Goal: Task Accomplishment & Management: Use online tool/utility

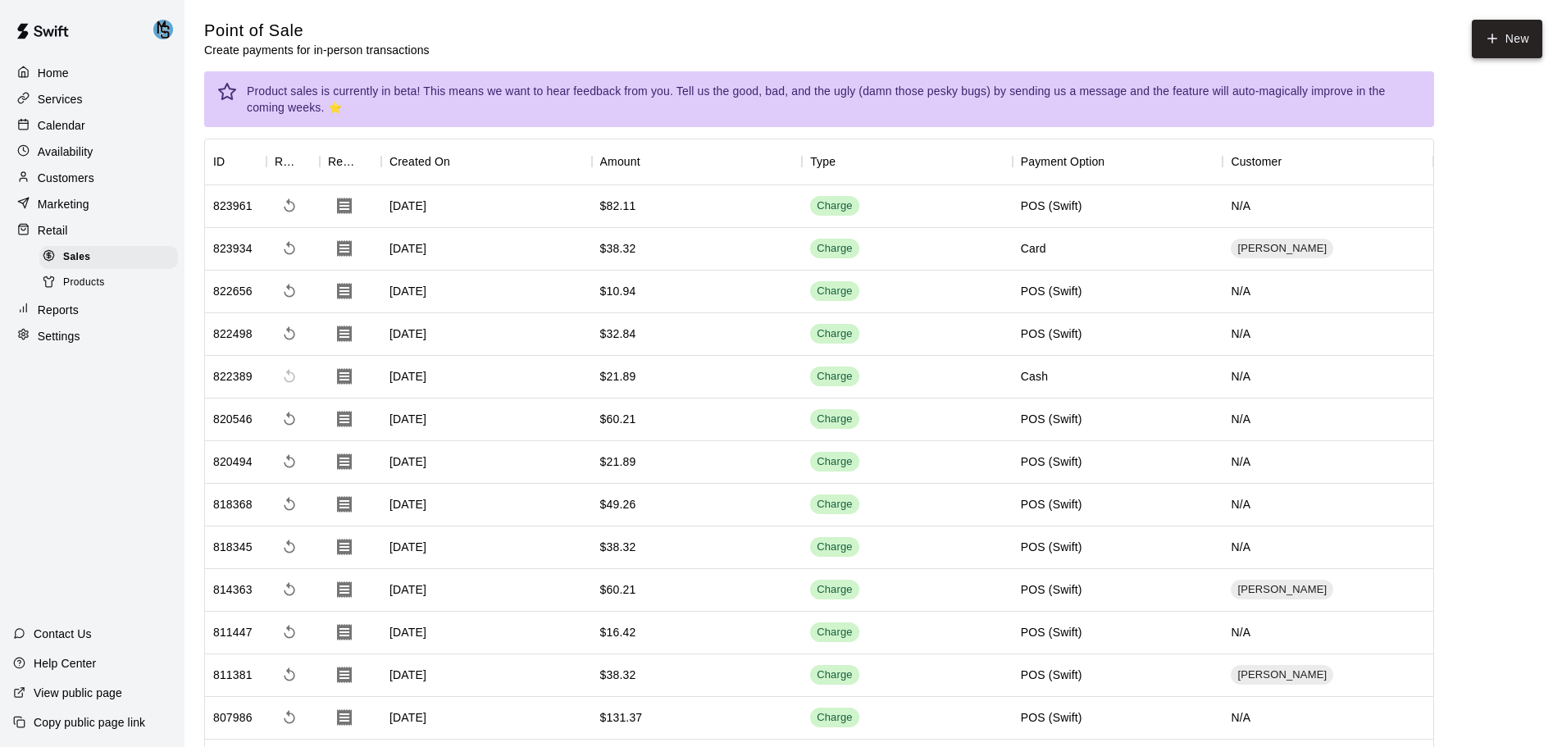
click at [1511, 48] on button "New" at bounding box center [1507, 39] width 71 height 39
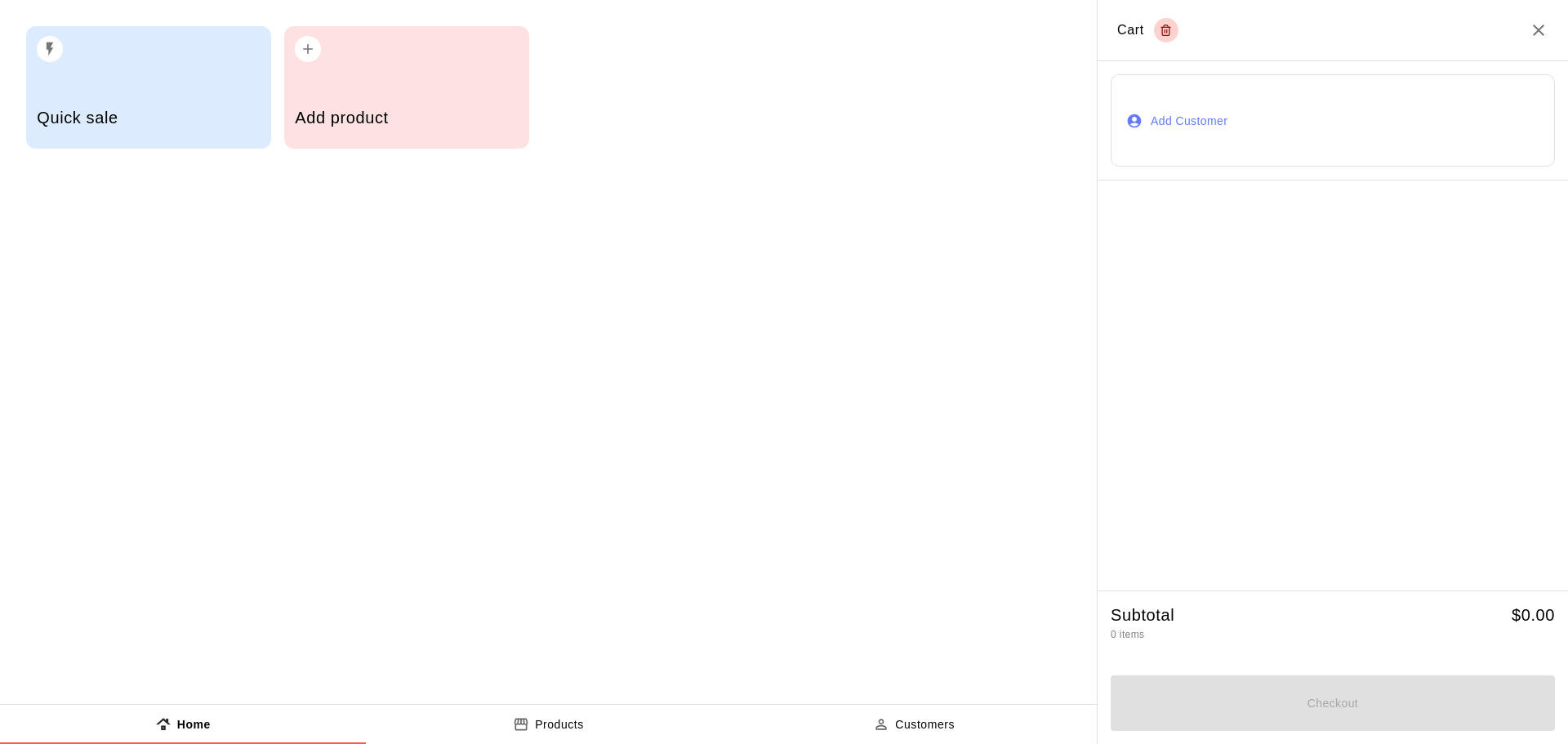
click at [419, 82] on div "Add product" at bounding box center [406, 87] width 245 height 123
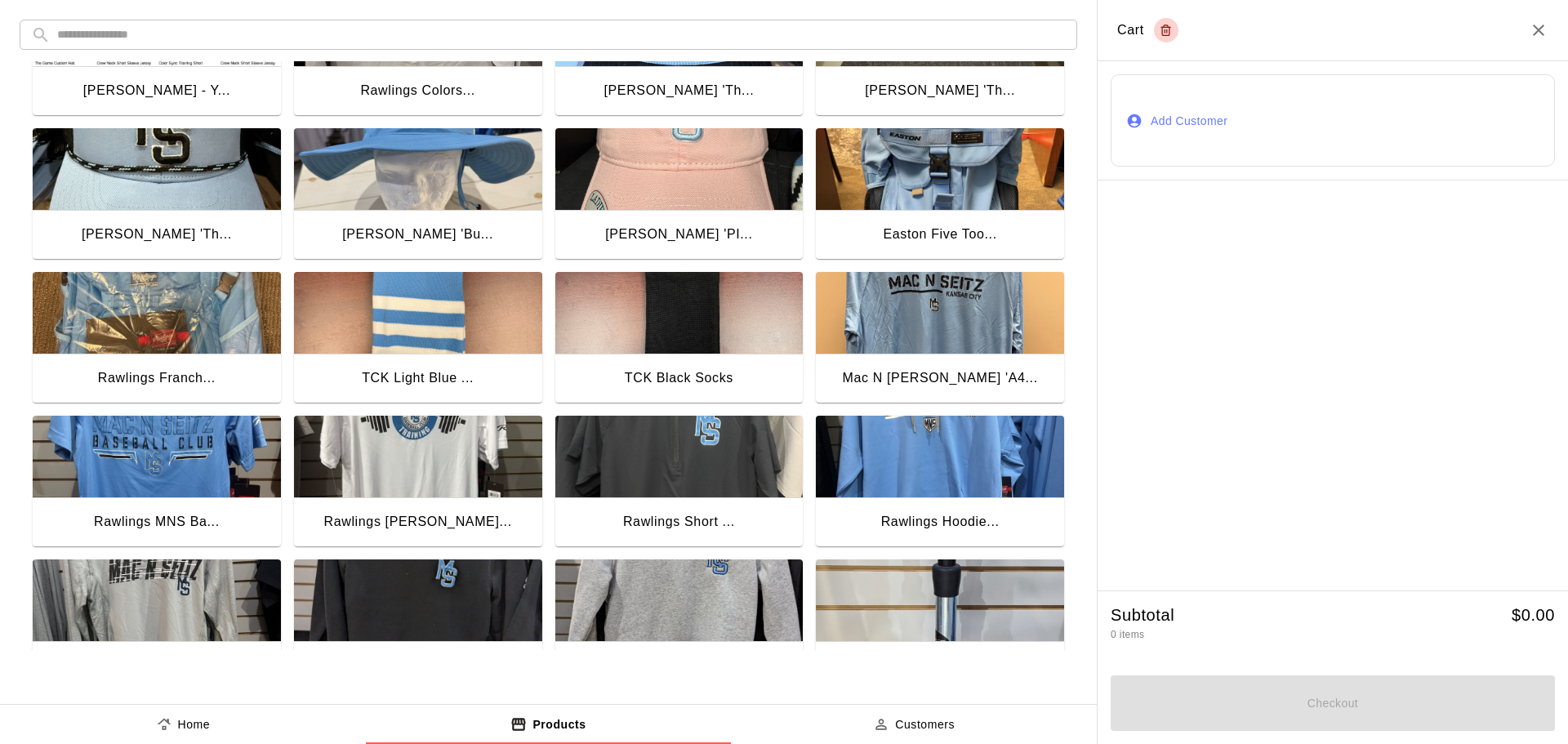
scroll to position [245, 0]
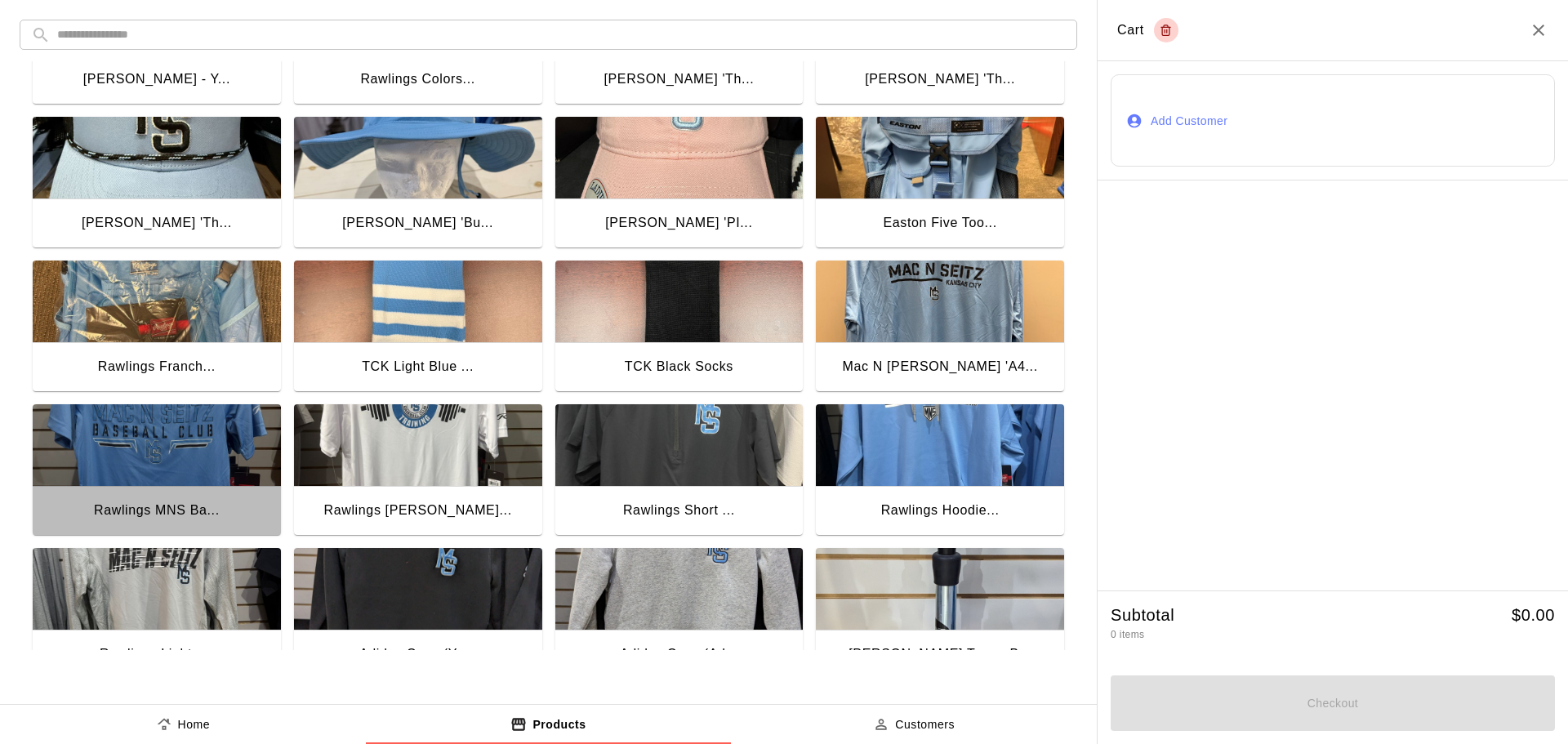
click at [203, 435] on img "button" at bounding box center [156, 445] width 248 height 82
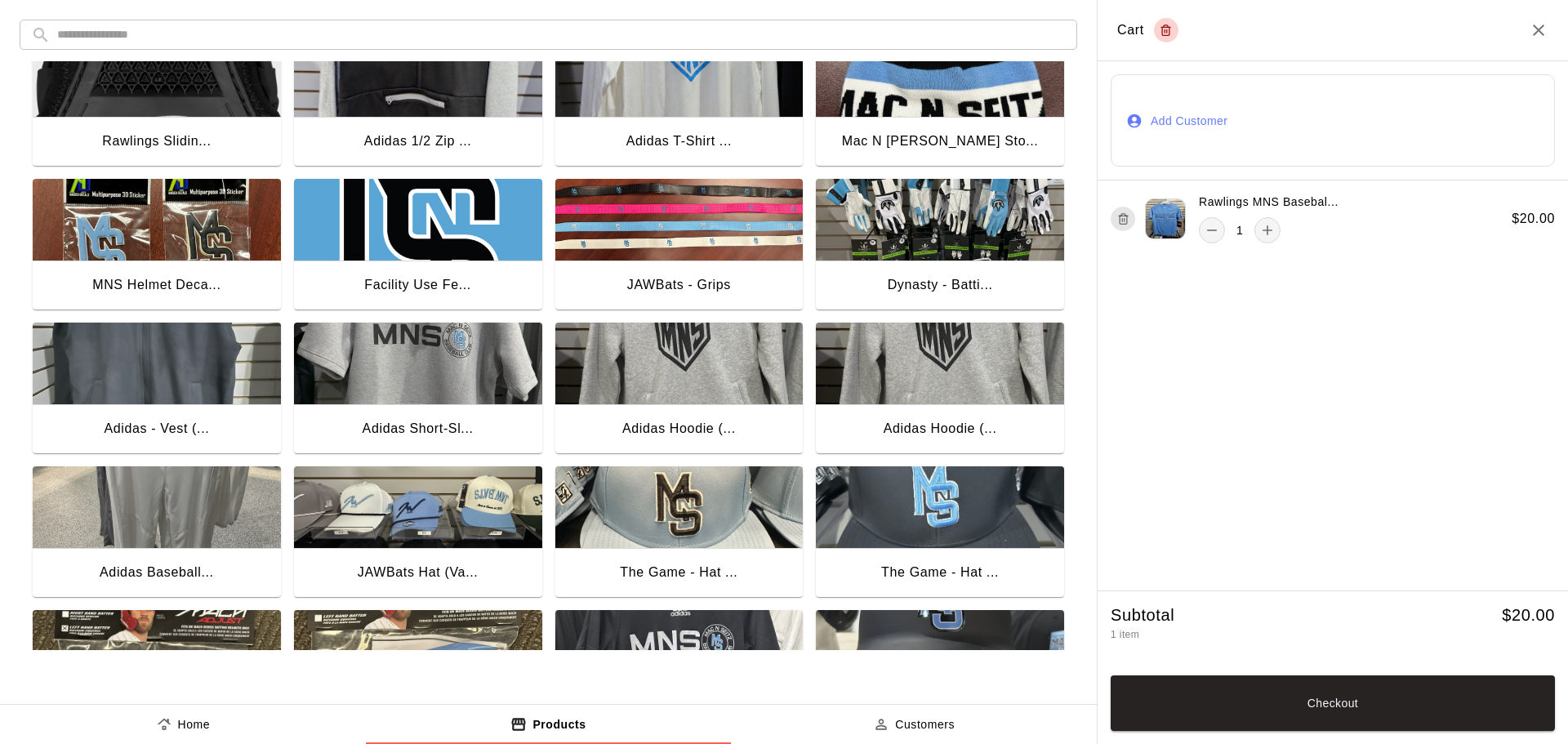
scroll to position [1293, 0]
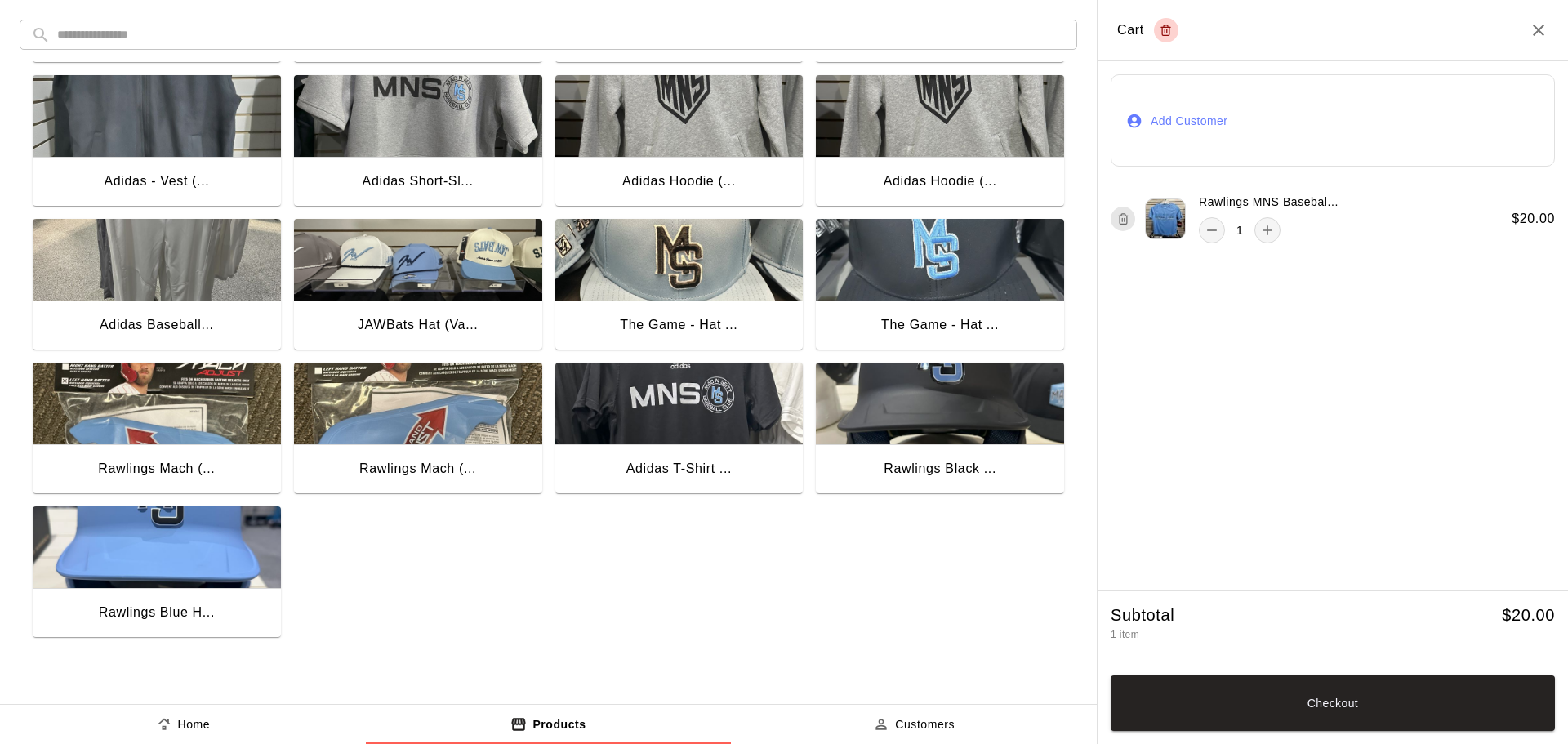
click at [689, 424] on img "button" at bounding box center [679, 403] width 248 height 82
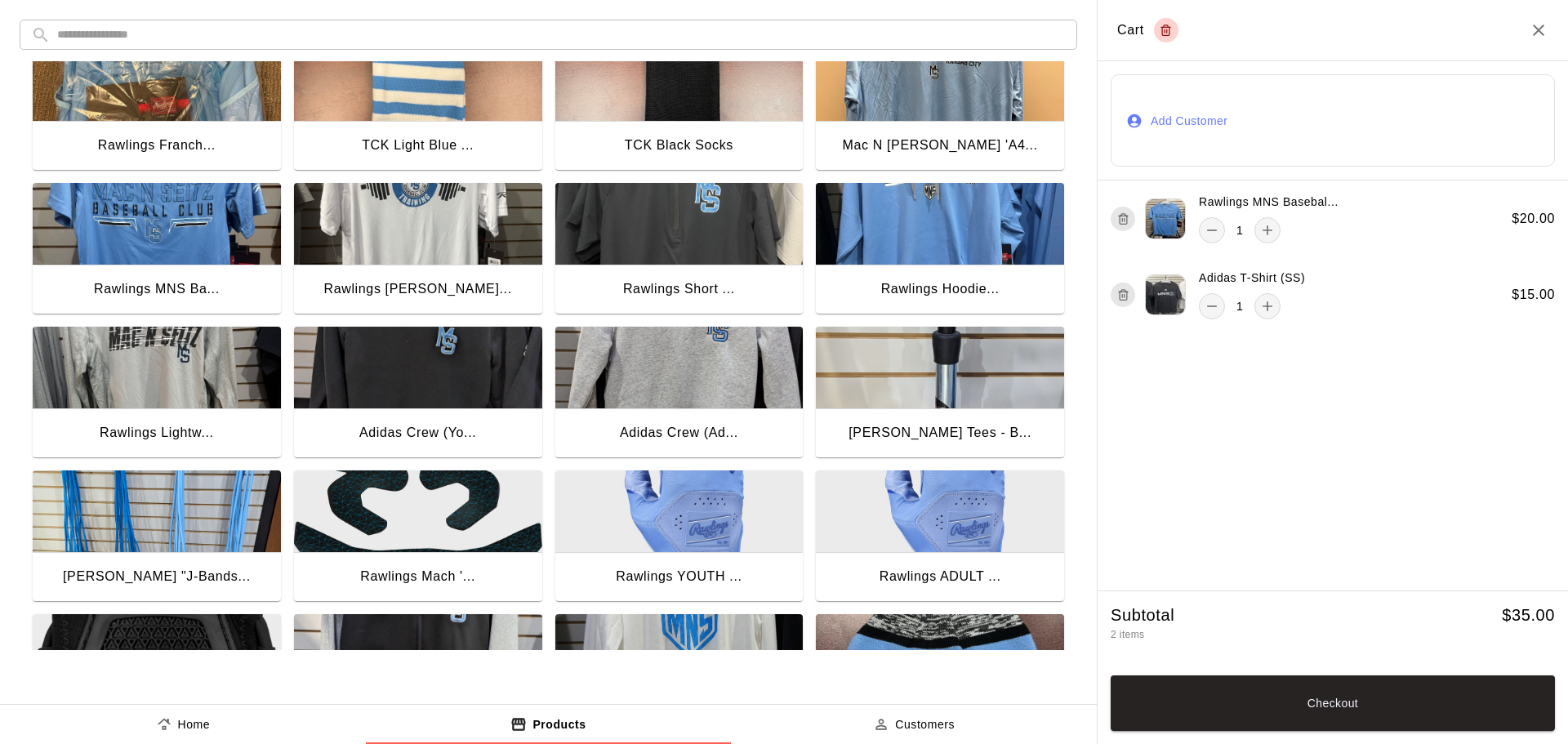
scroll to position [313, 0]
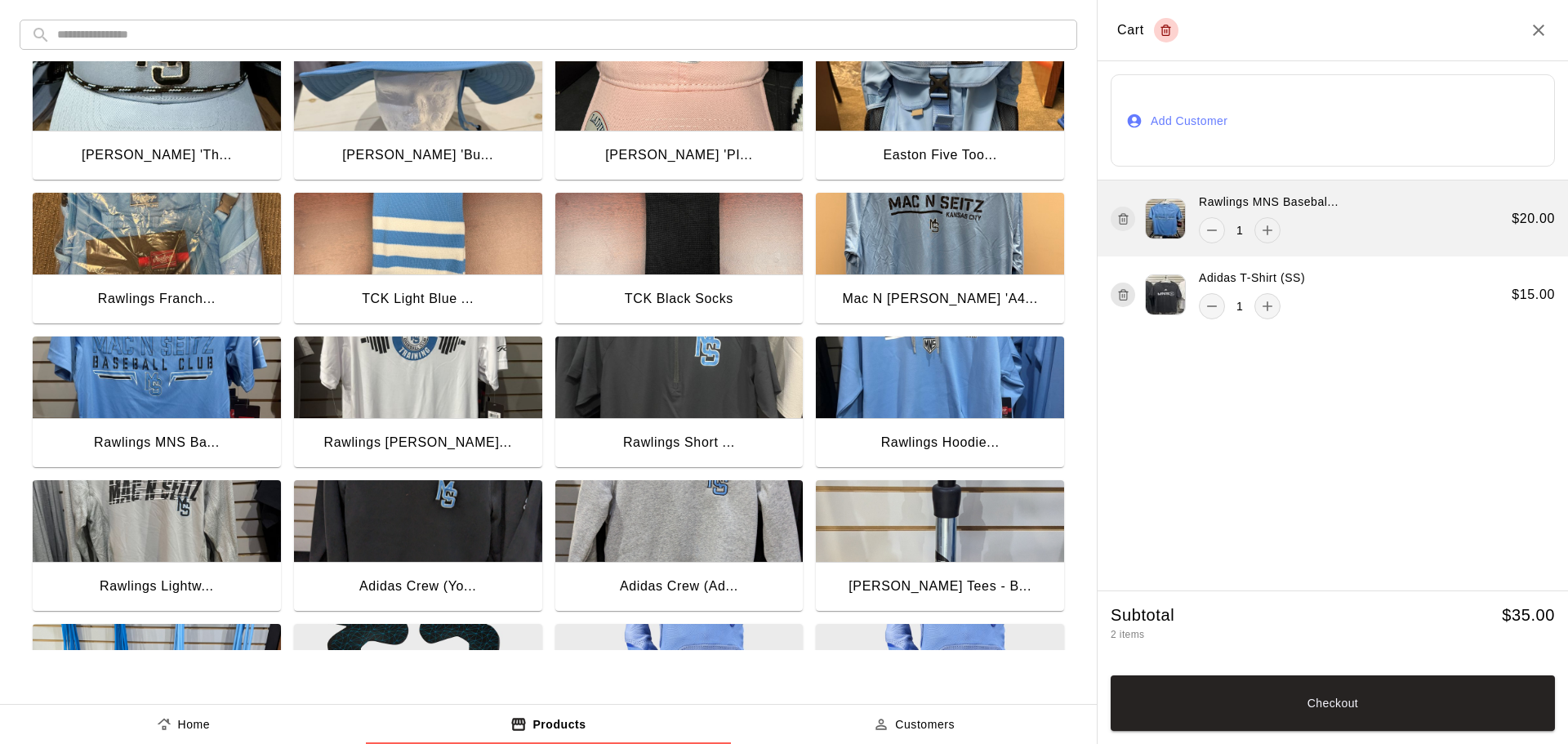
click at [1264, 234] on icon "add" at bounding box center [1267, 230] width 16 height 16
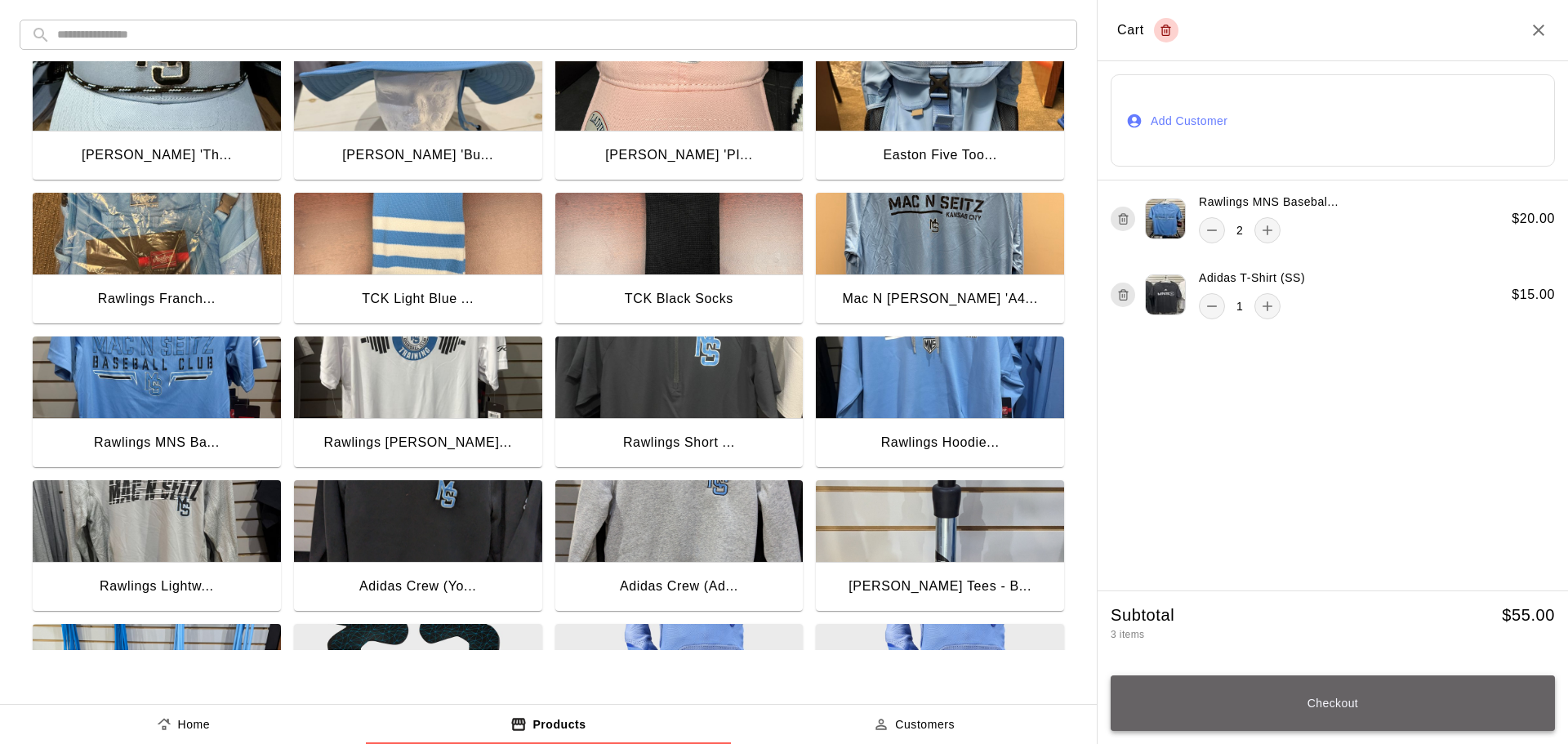
click at [1341, 711] on button "Checkout" at bounding box center [1332, 703] width 444 height 56
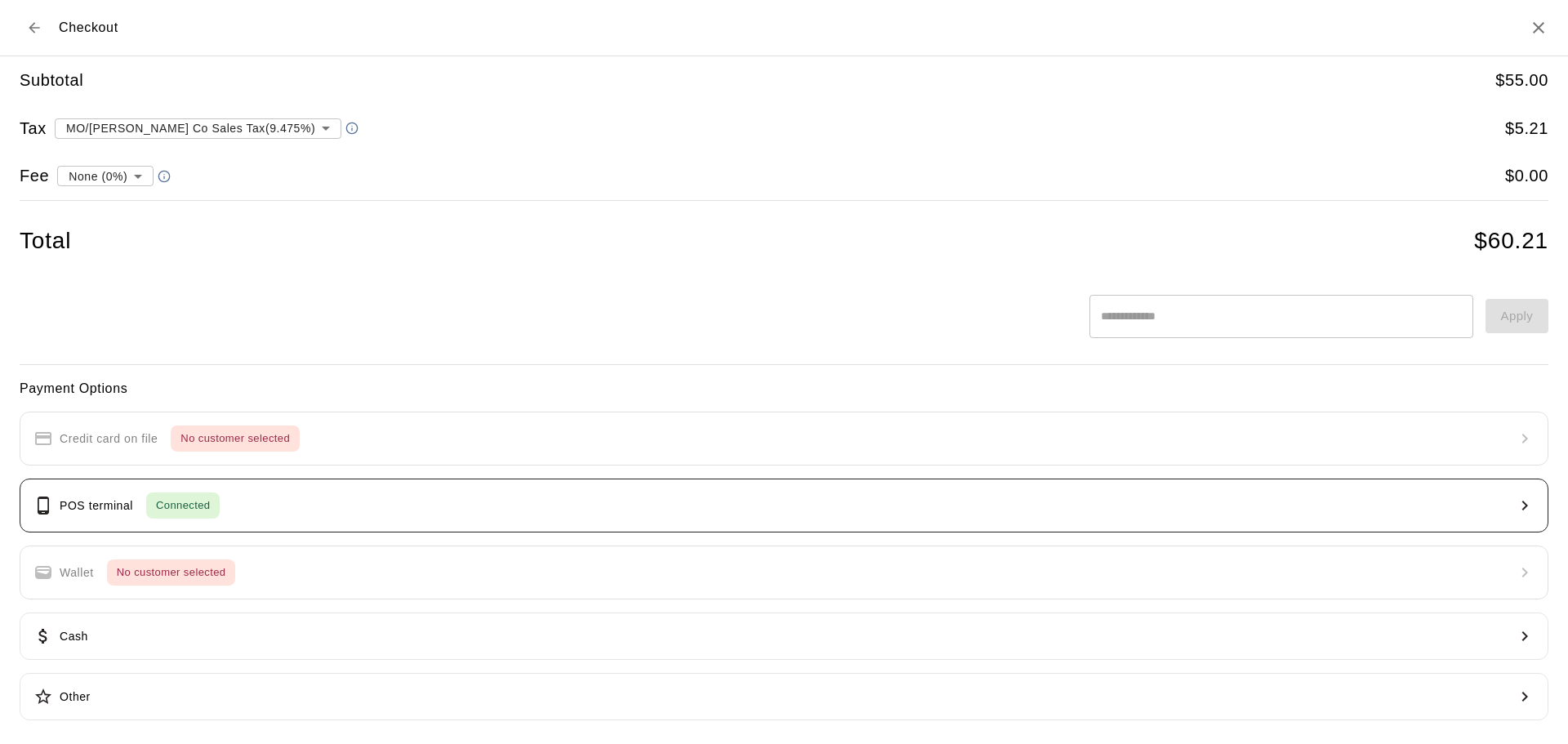
click at [559, 505] on button "POS terminal Connected" at bounding box center [784, 506] width 1528 height 54
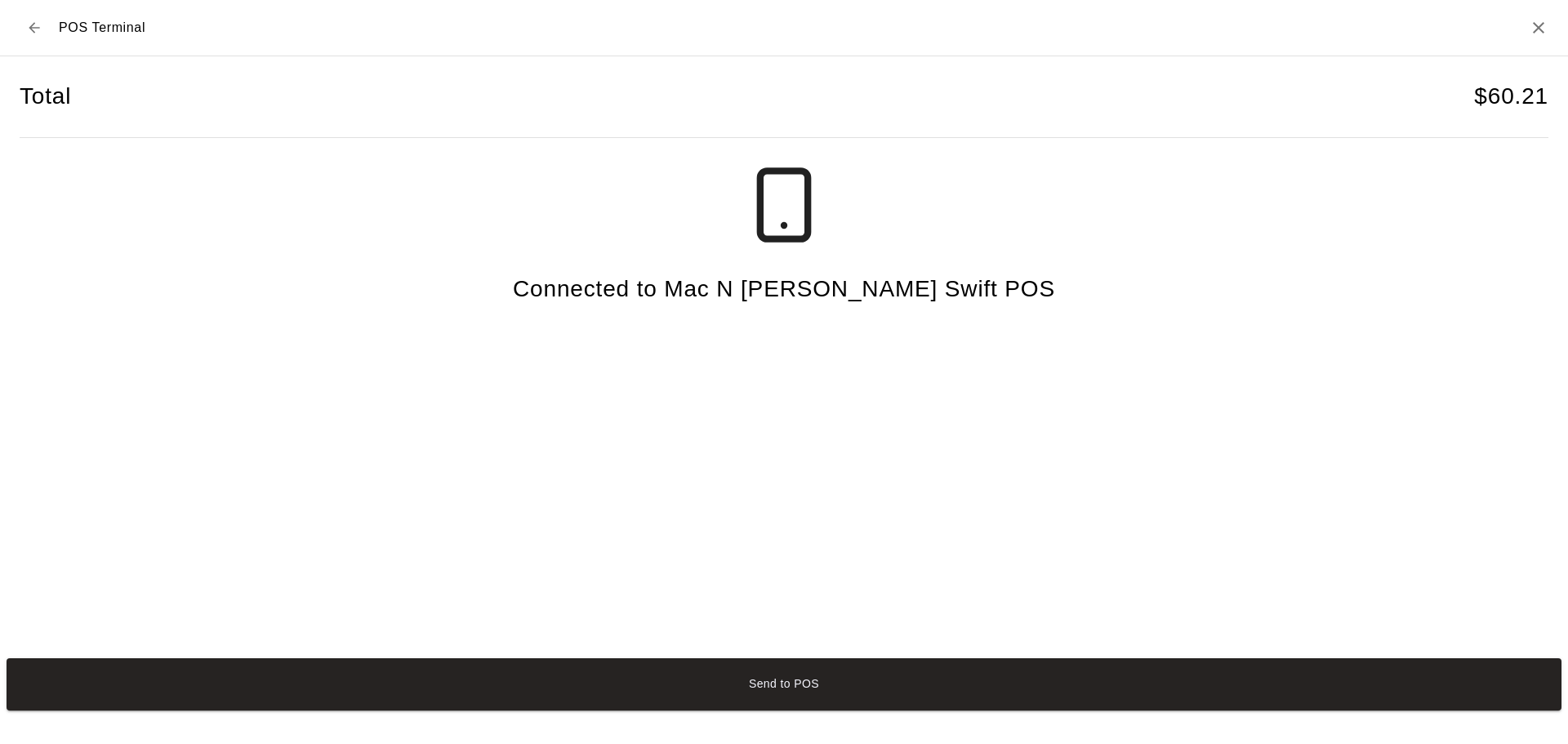
click at [990, 696] on button "Send to POS" at bounding box center [784, 684] width 1554 height 52
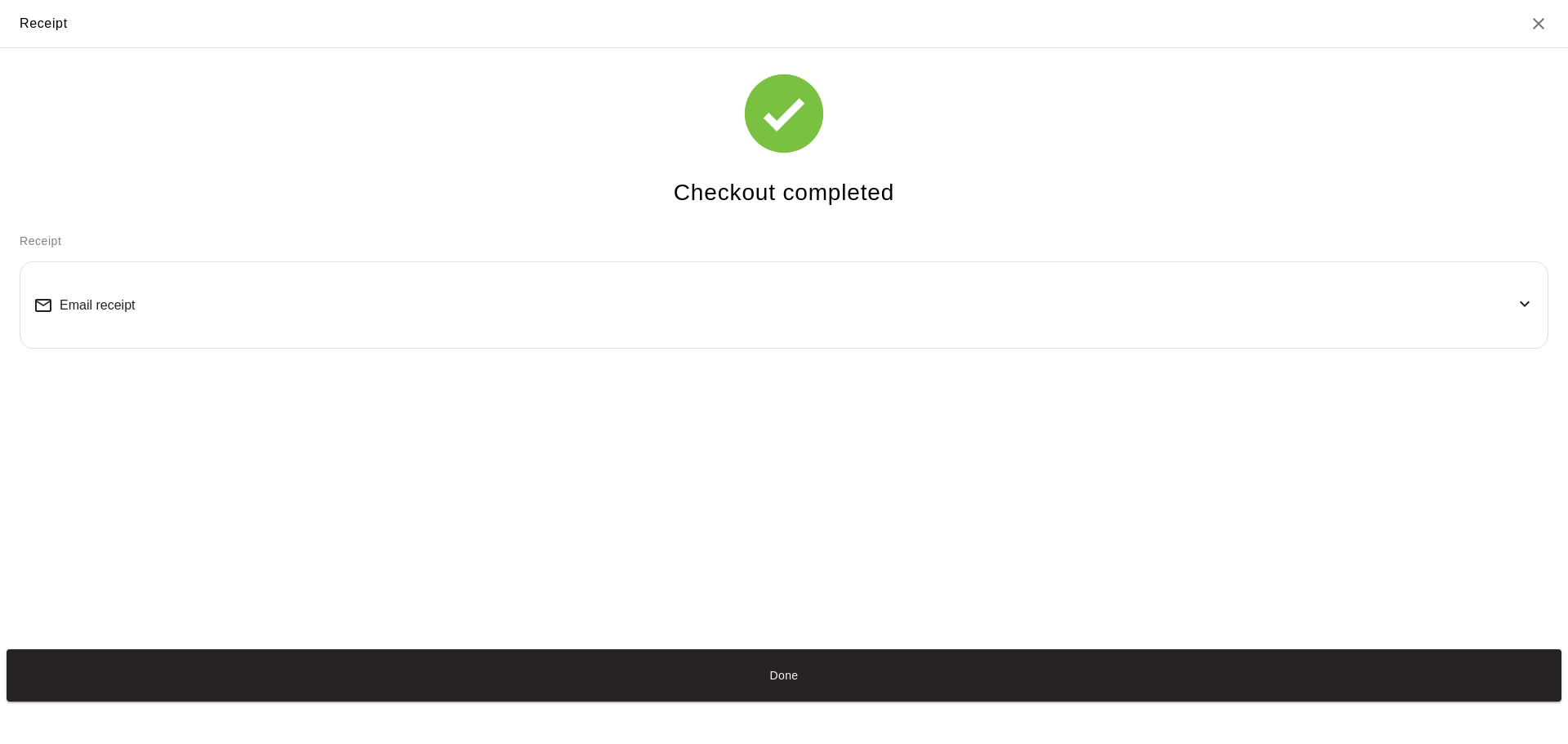
click at [819, 298] on div "Email receipt" at bounding box center [784, 305] width 1500 height 60
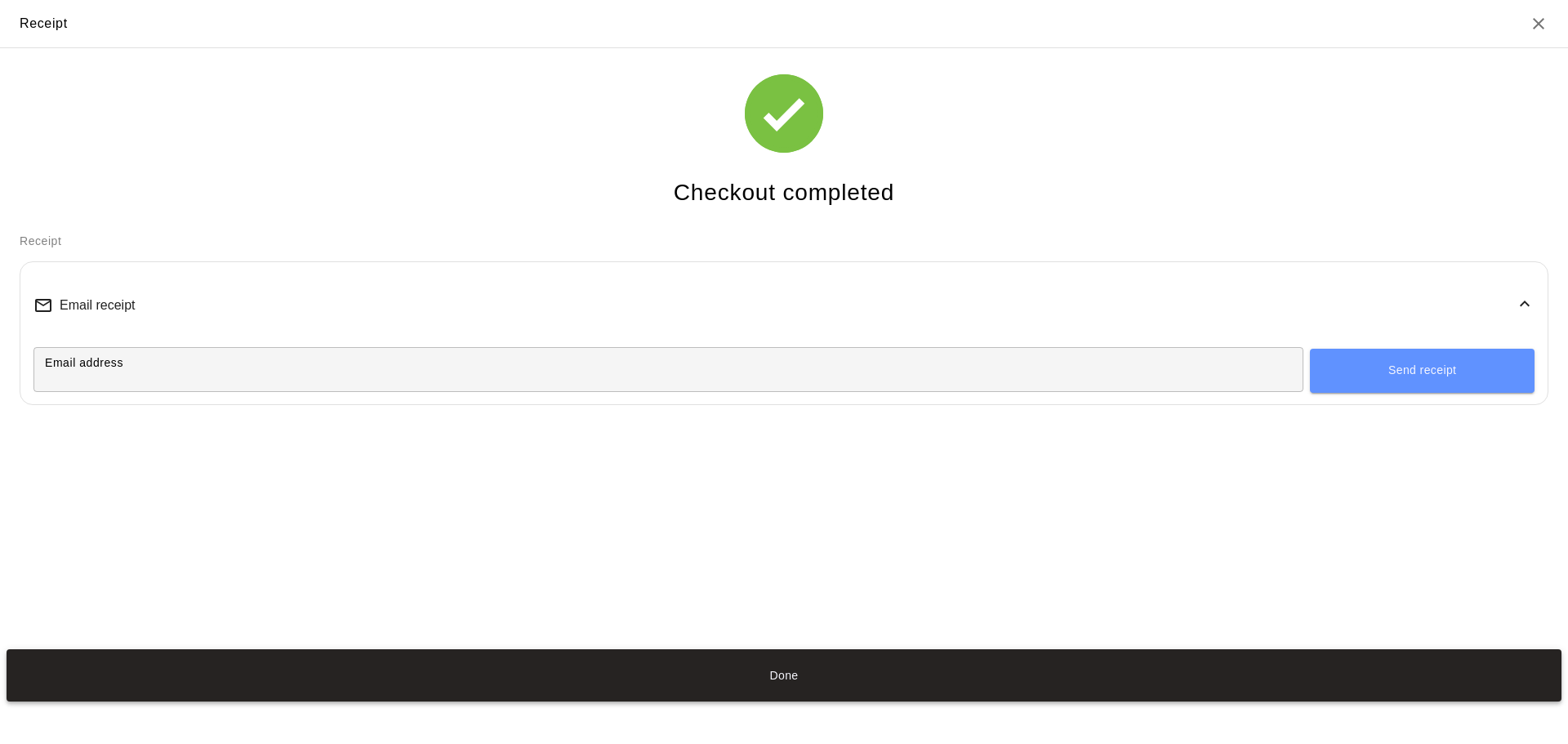
click at [834, 671] on button "Done" at bounding box center [784, 675] width 1554 height 52
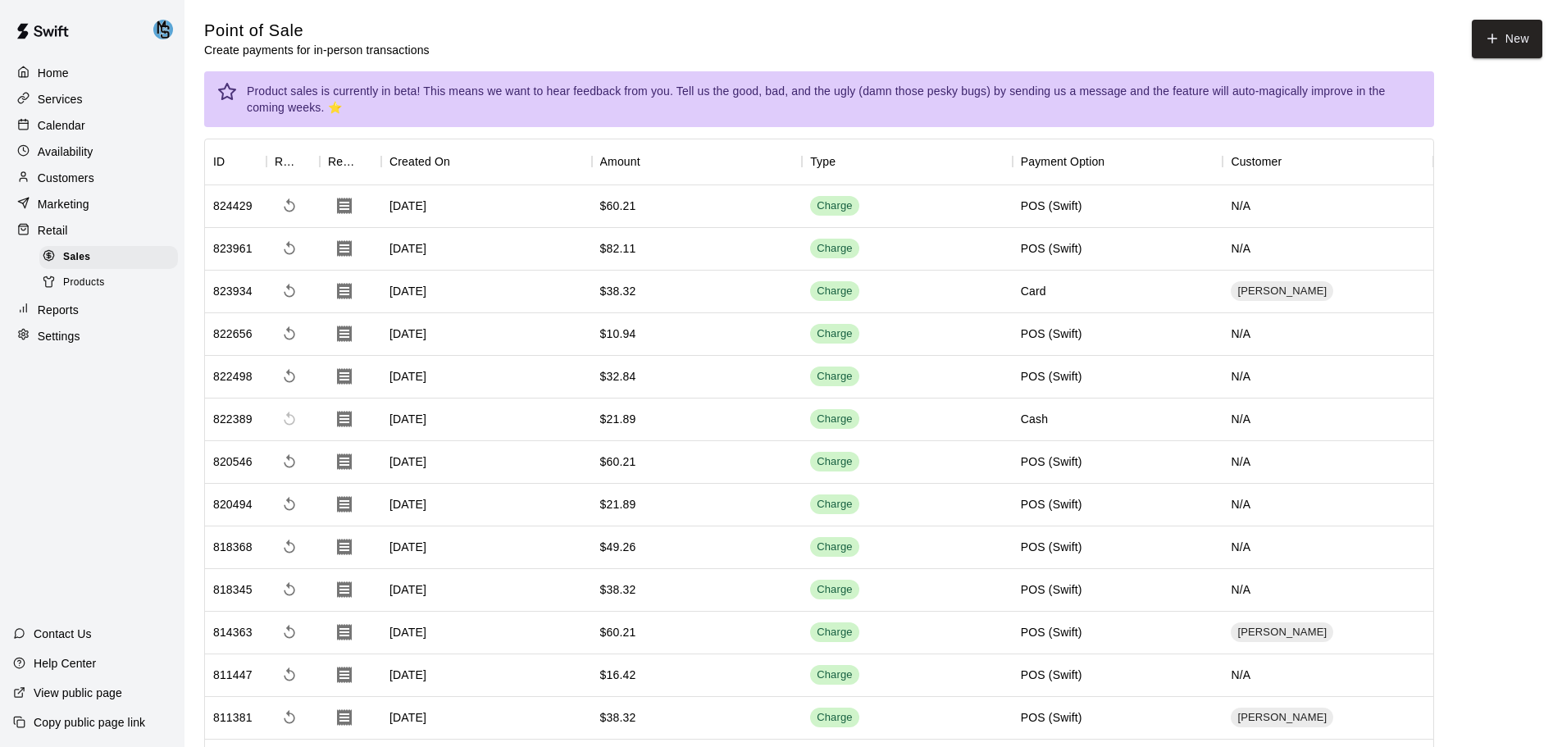
click at [128, 291] on div "Products" at bounding box center [108, 282] width 139 height 23
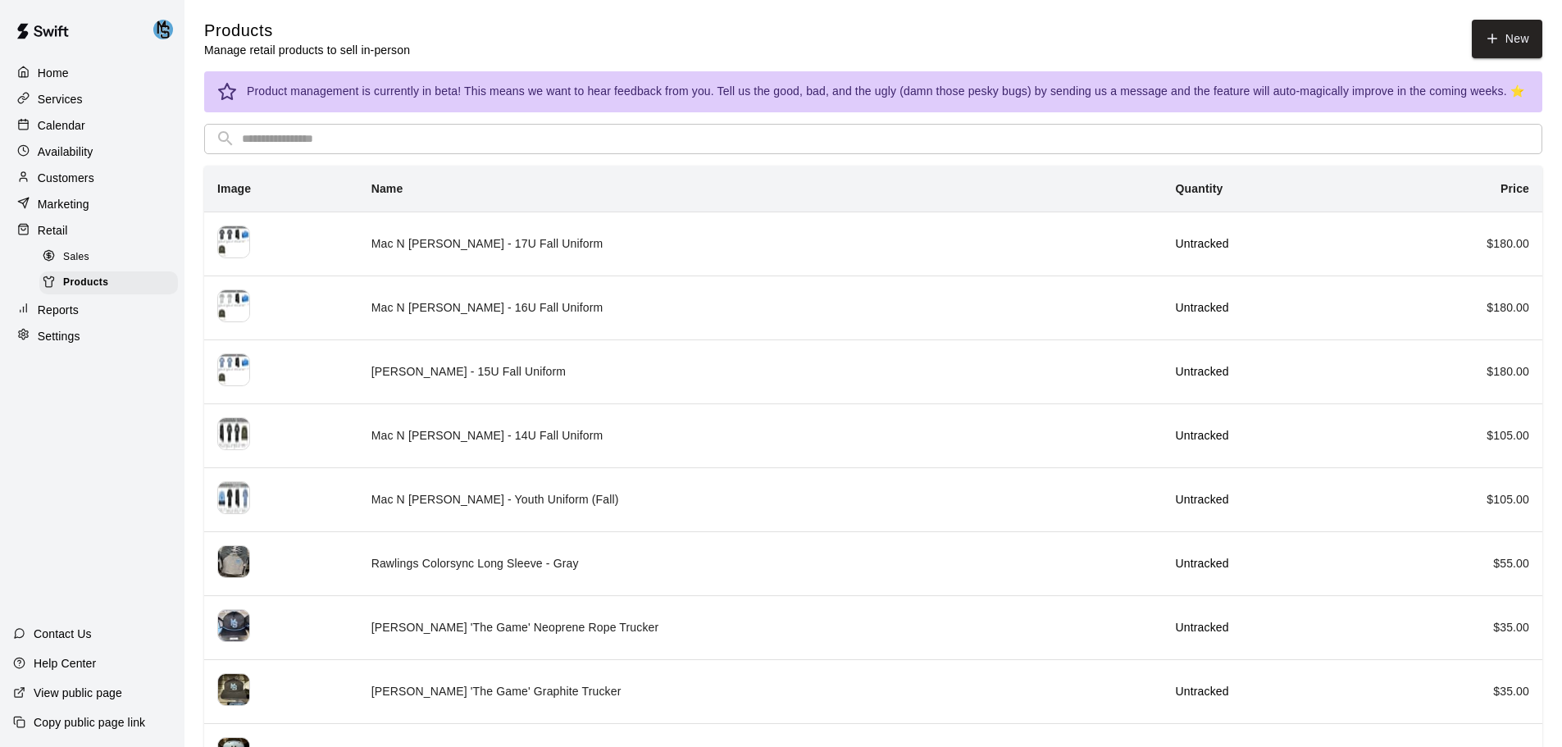
click at [67, 266] on span "Sales" at bounding box center [76, 257] width 26 height 16
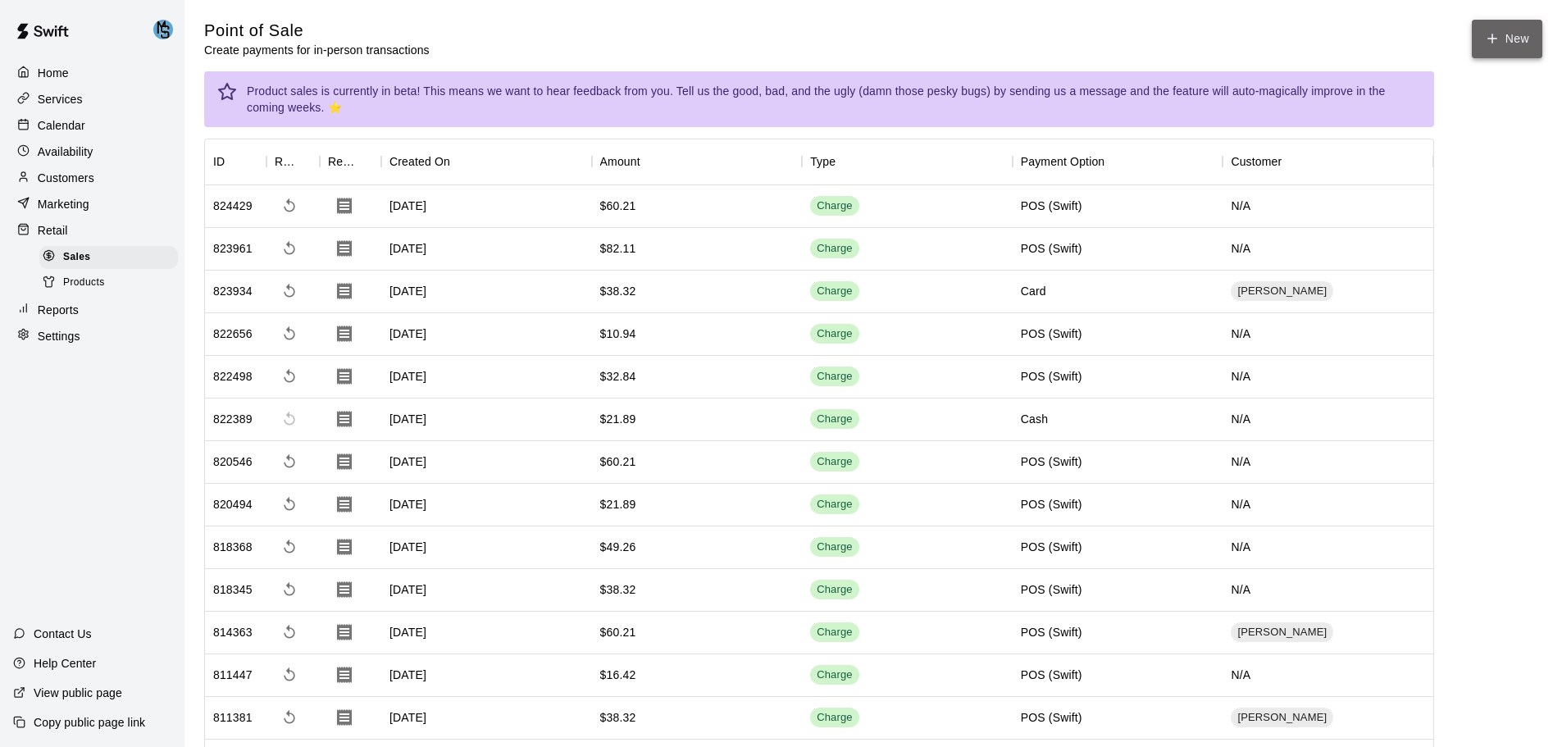
click at [1506, 38] on button "New" at bounding box center [1507, 39] width 71 height 39
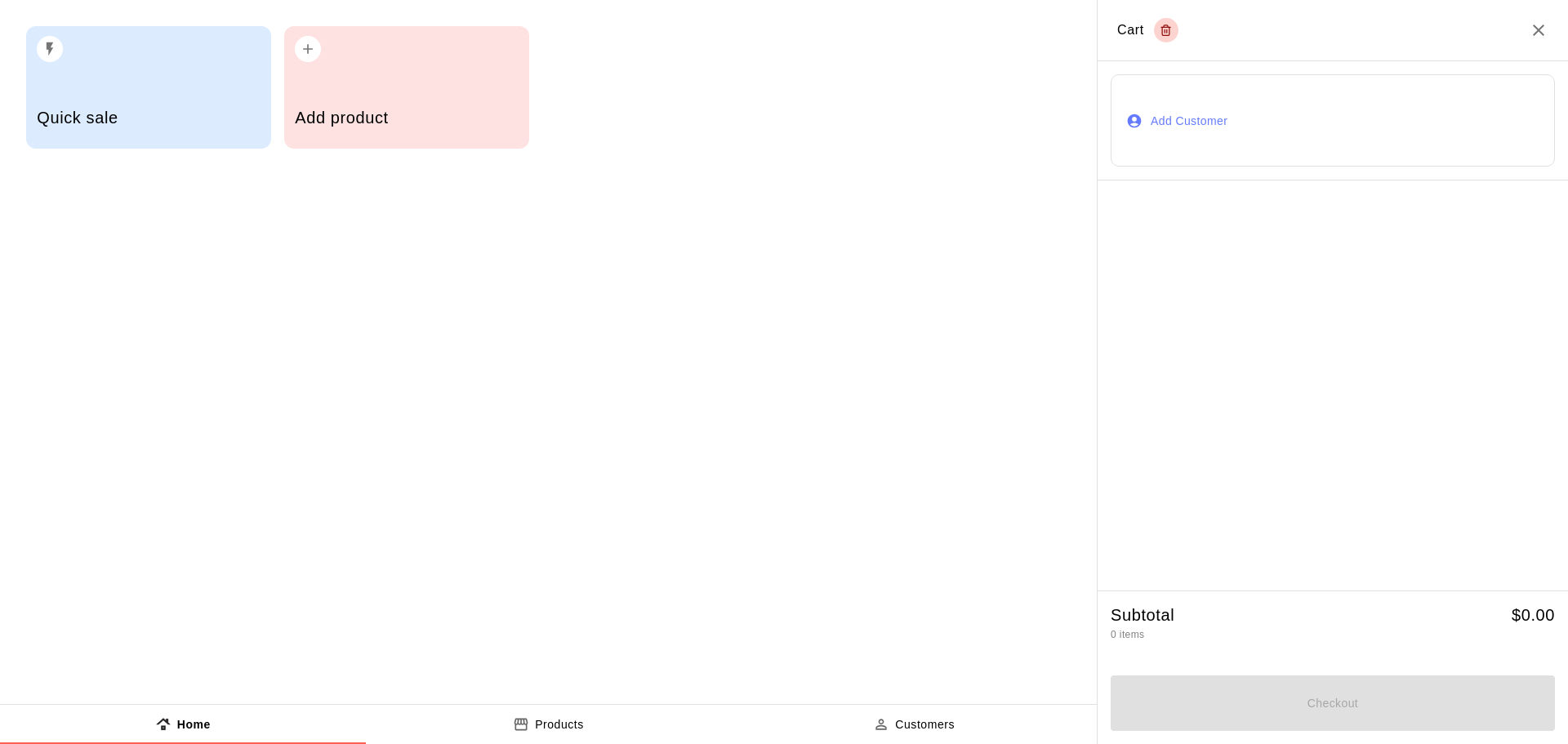
click at [463, 129] on div "Add product" at bounding box center [406, 120] width 223 height 58
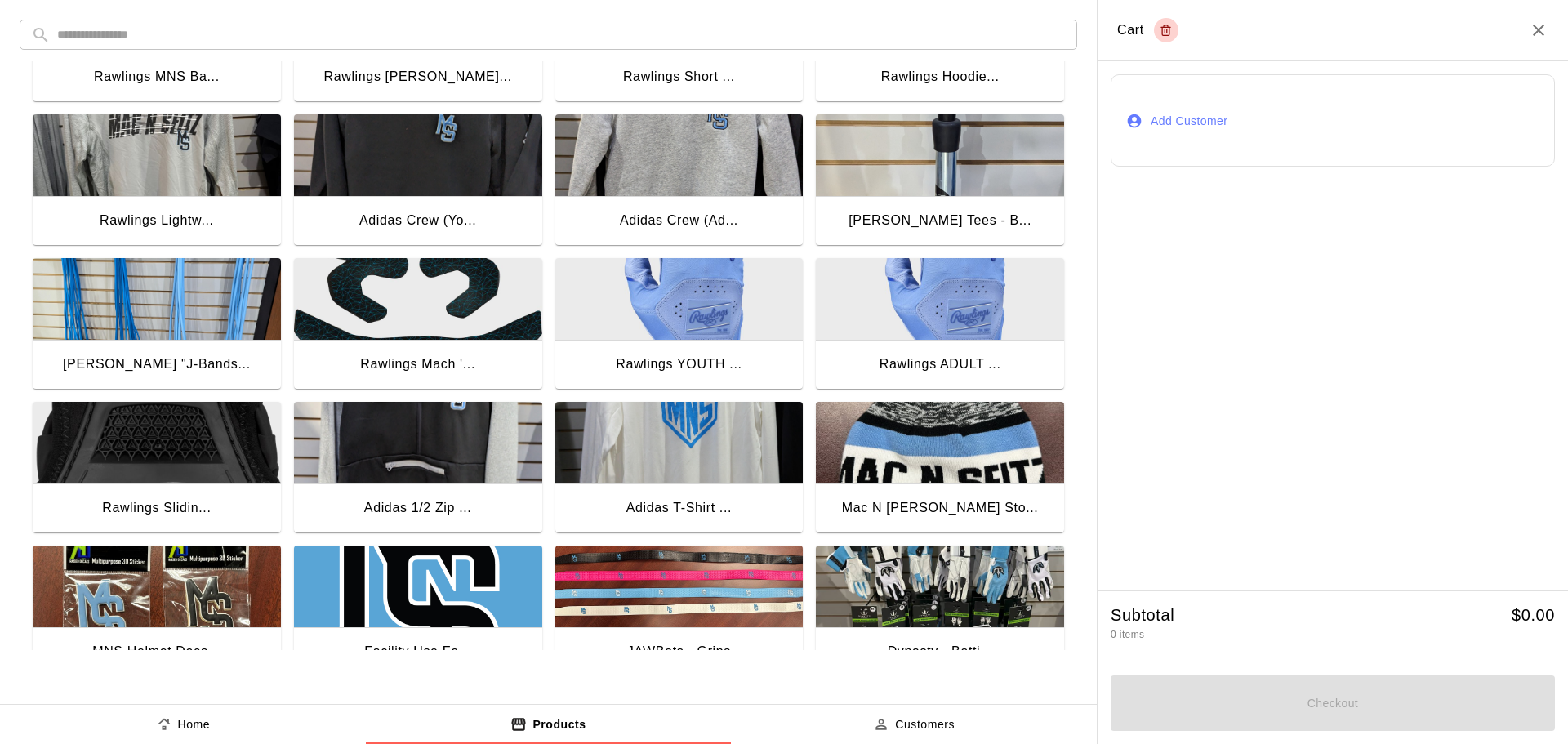
scroll to position [898, 0]
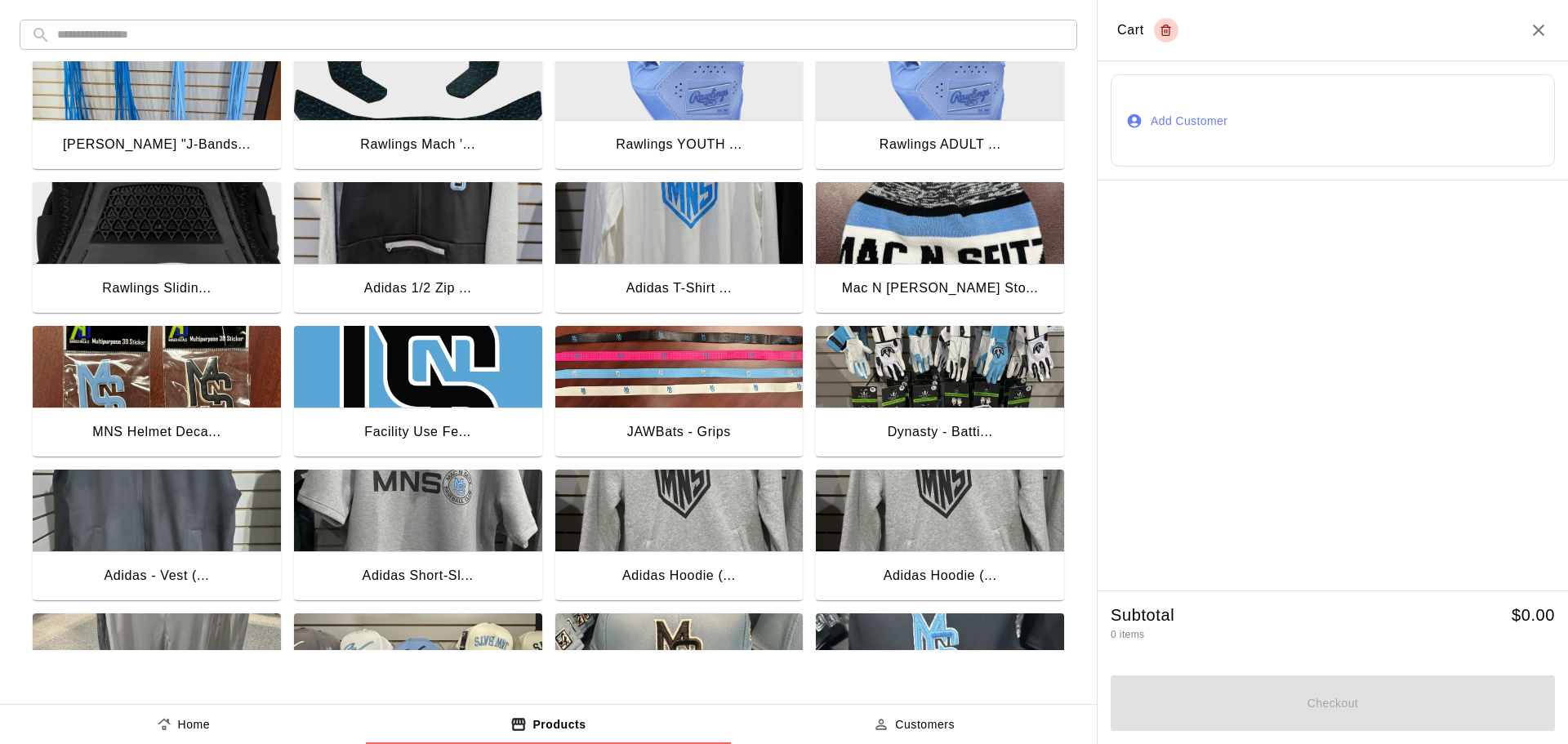
click at [666, 234] on img "button" at bounding box center [679, 223] width 248 height 82
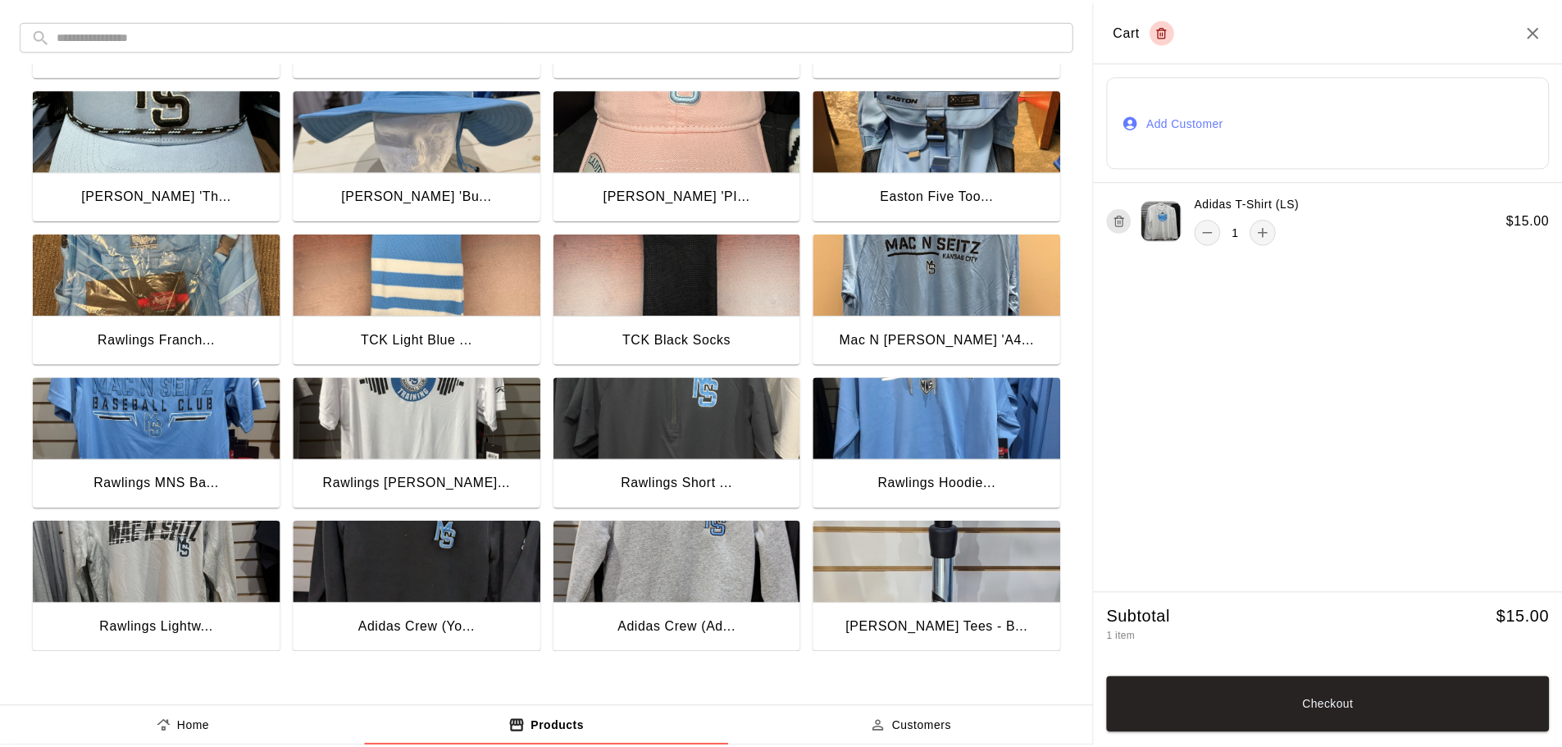
scroll to position [246, 0]
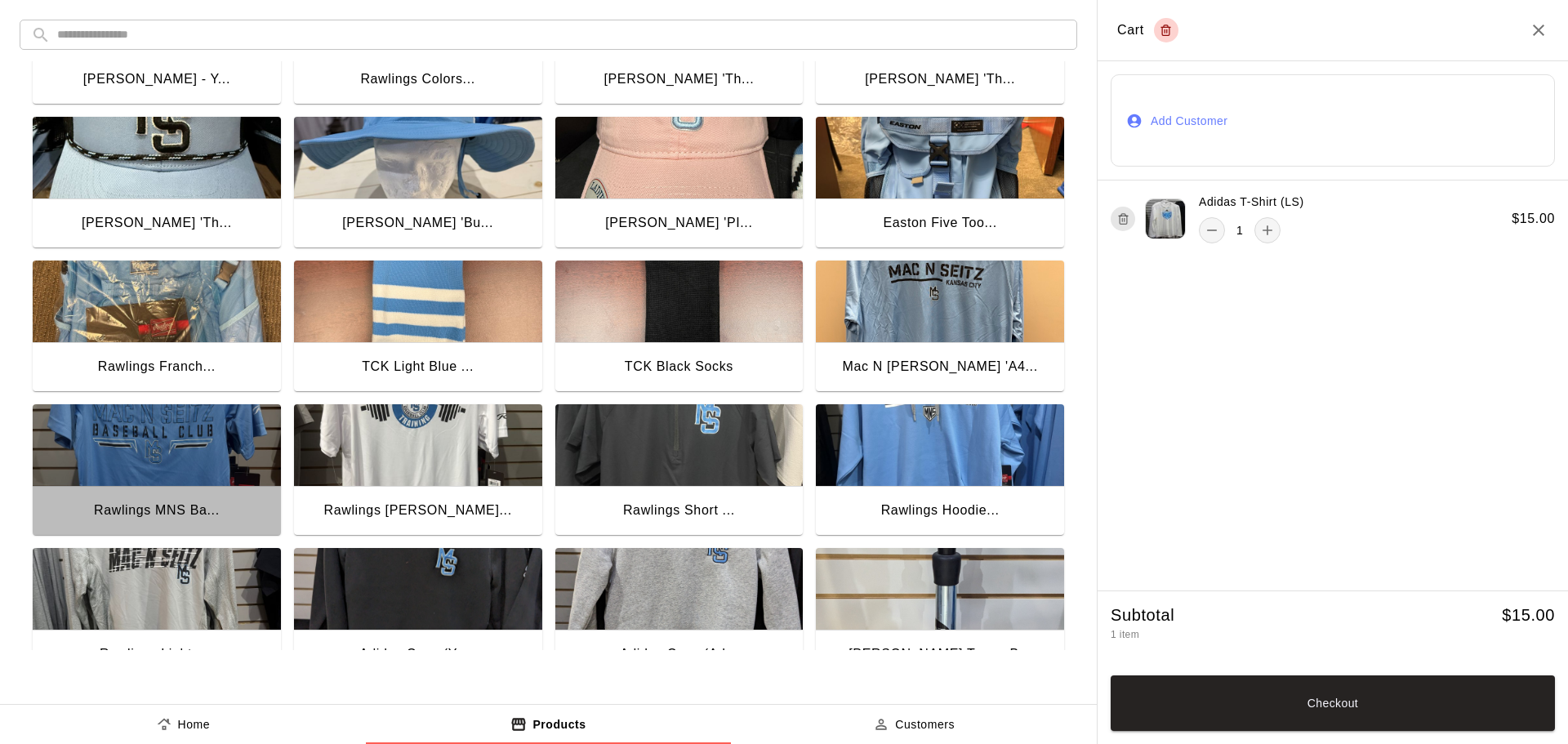
click at [211, 418] on img "button" at bounding box center [156, 445] width 248 height 82
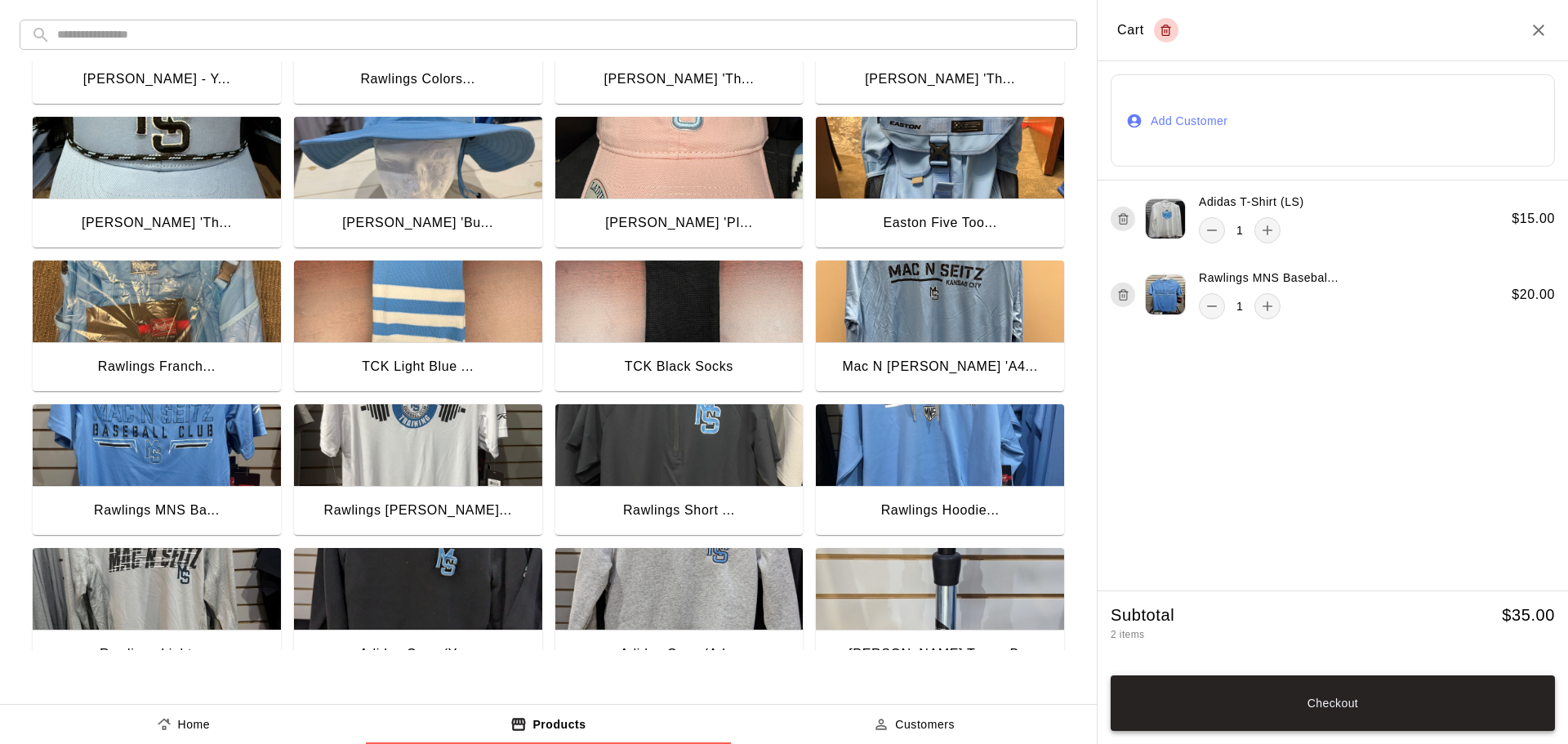
click at [1326, 691] on button "Checkout" at bounding box center [1332, 703] width 444 height 56
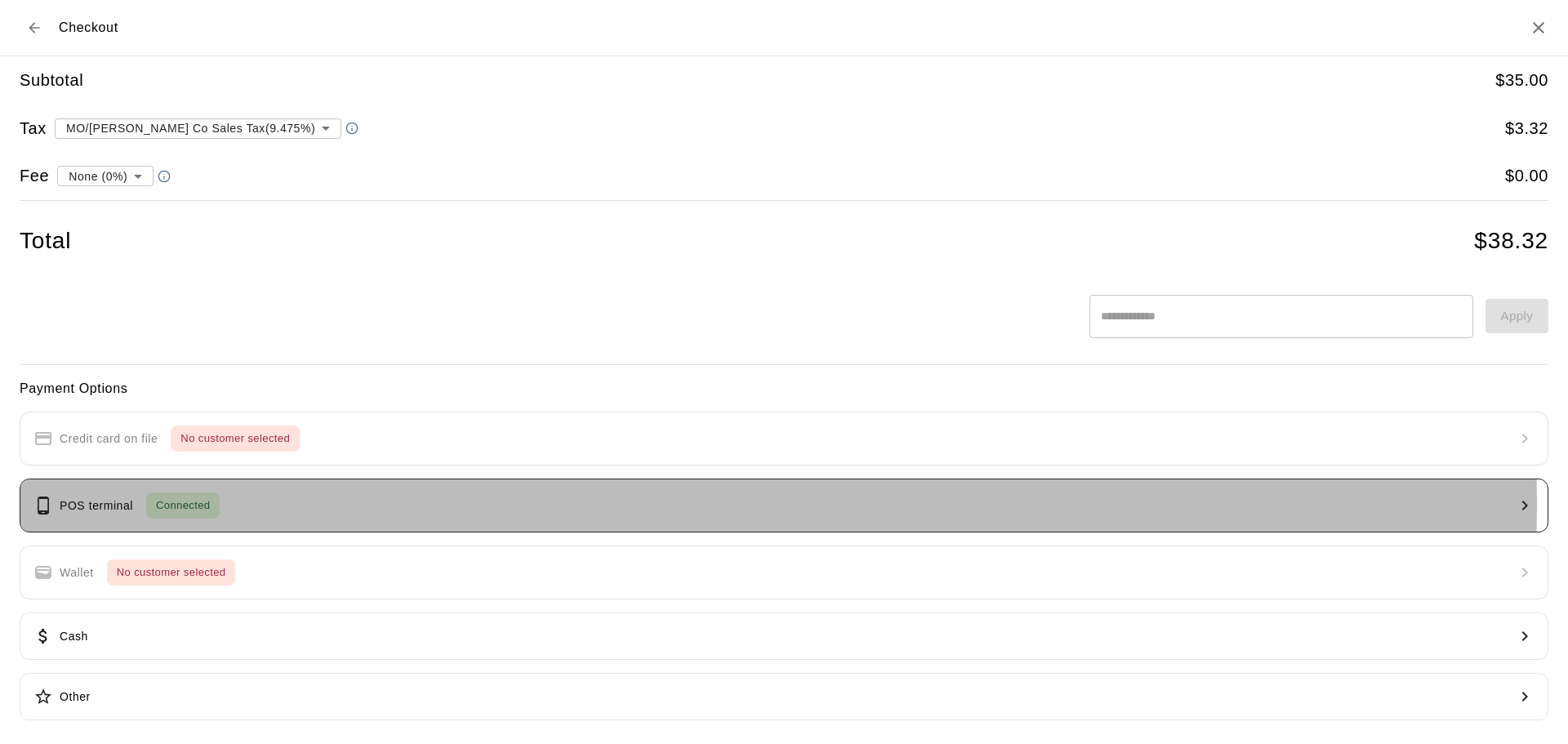
click at [585, 504] on button "POS terminal Connected" at bounding box center [784, 506] width 1528 height 54
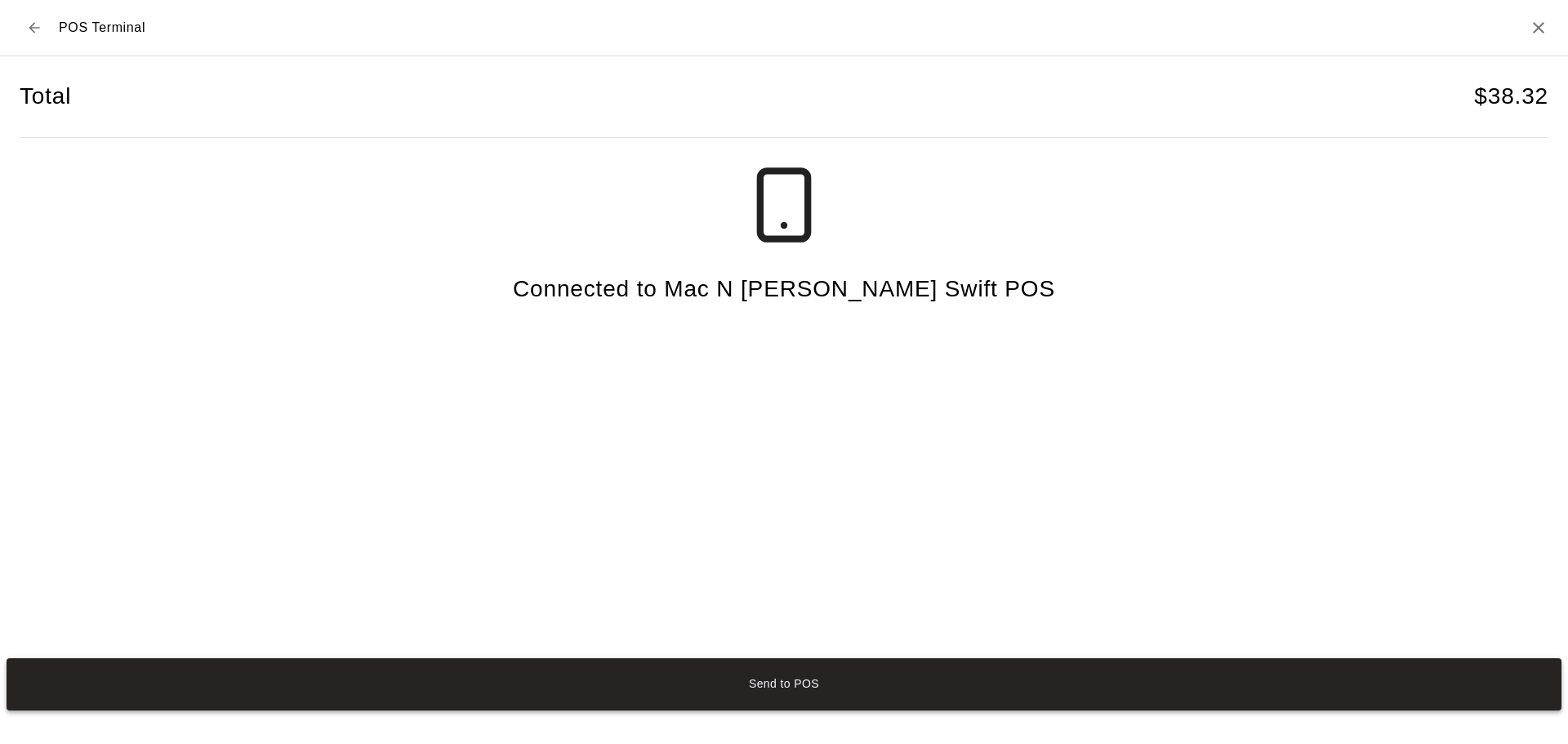
click at [1032, 664] on button "Send to POS" at bounding box center [784, 684] width 1554 height 52
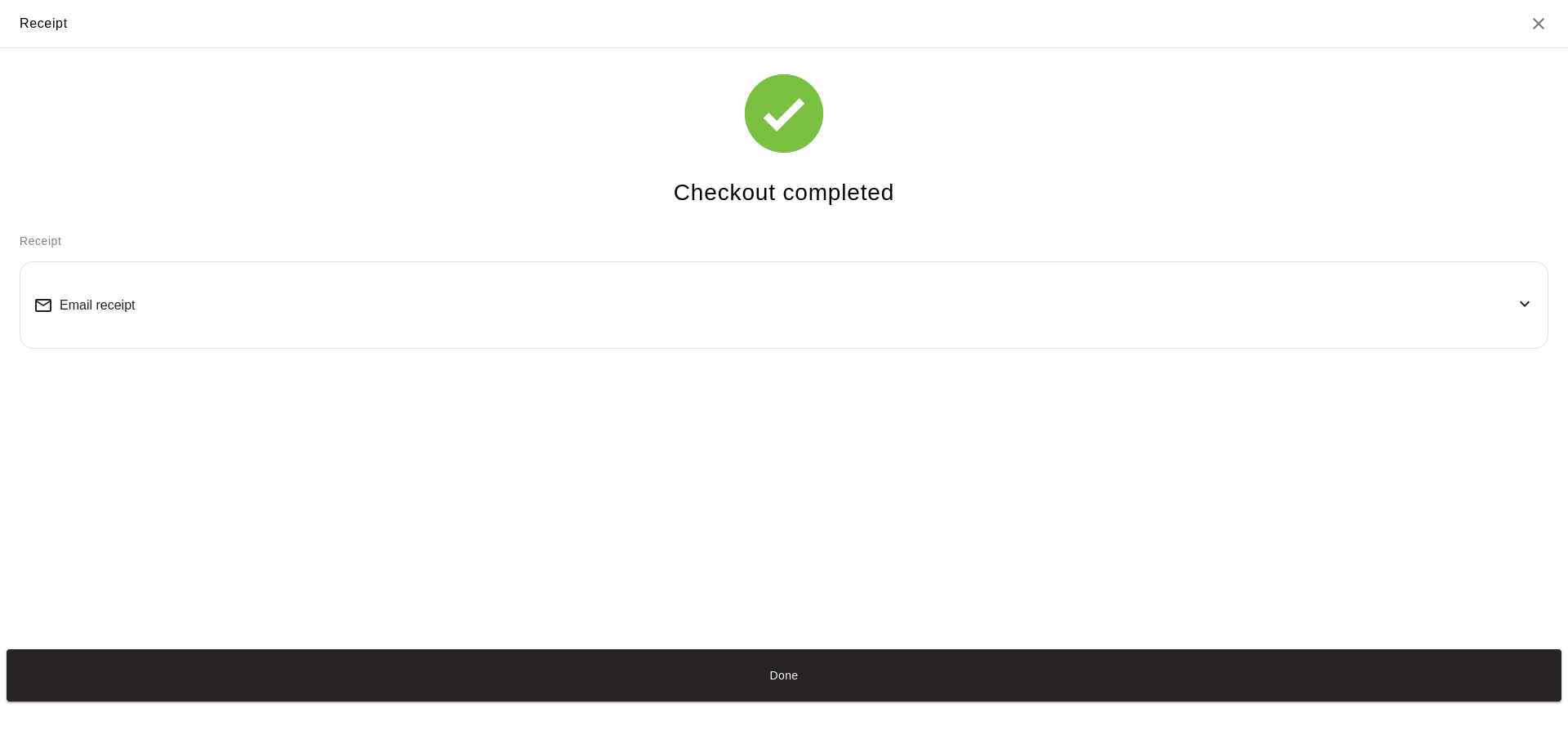
click at [623, 333] on div "Email receipt" at bounding box center [784, 305] width 1500 height 60
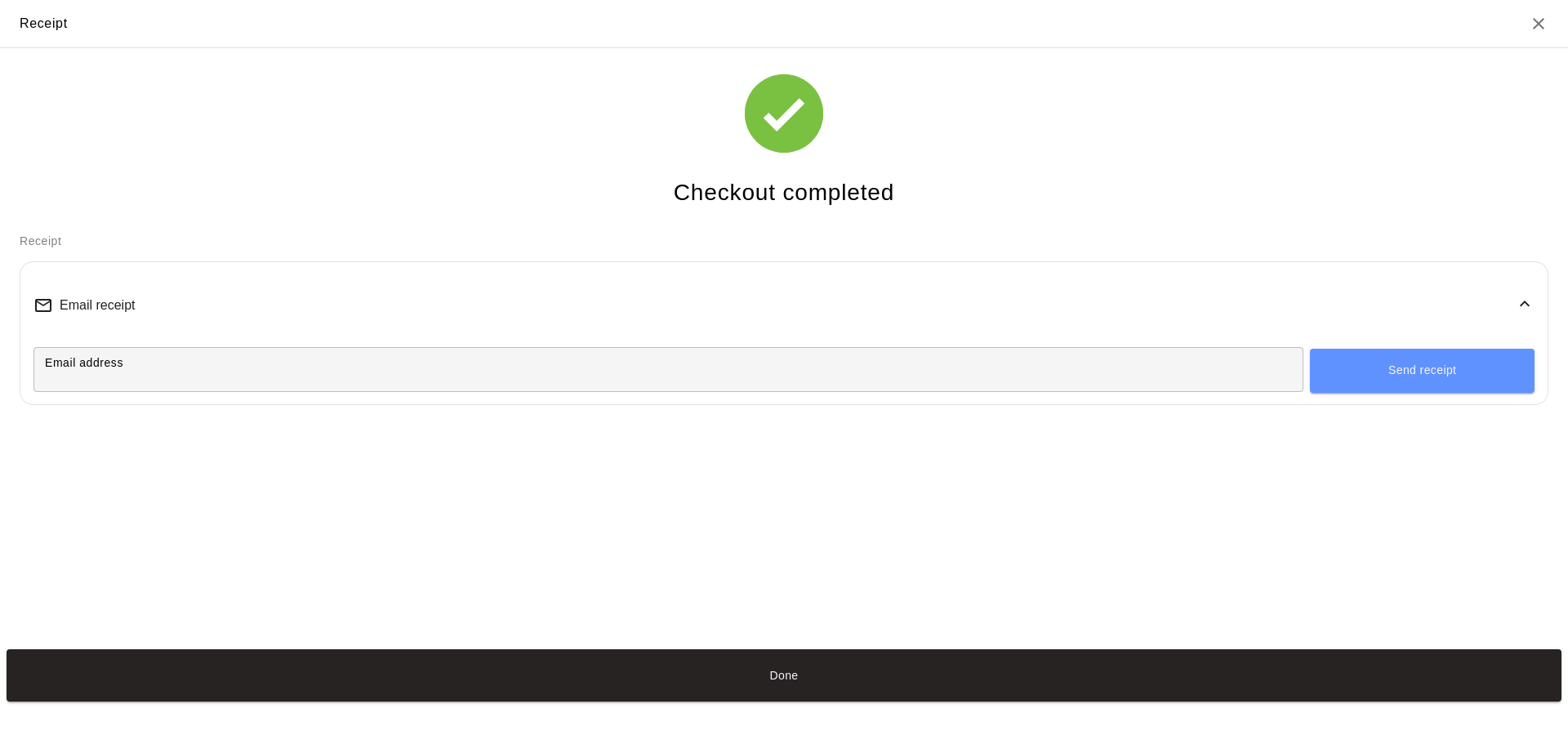
click at [562, 372] on input "Email address" at bounding box center [668, 370] width 1269 height 30
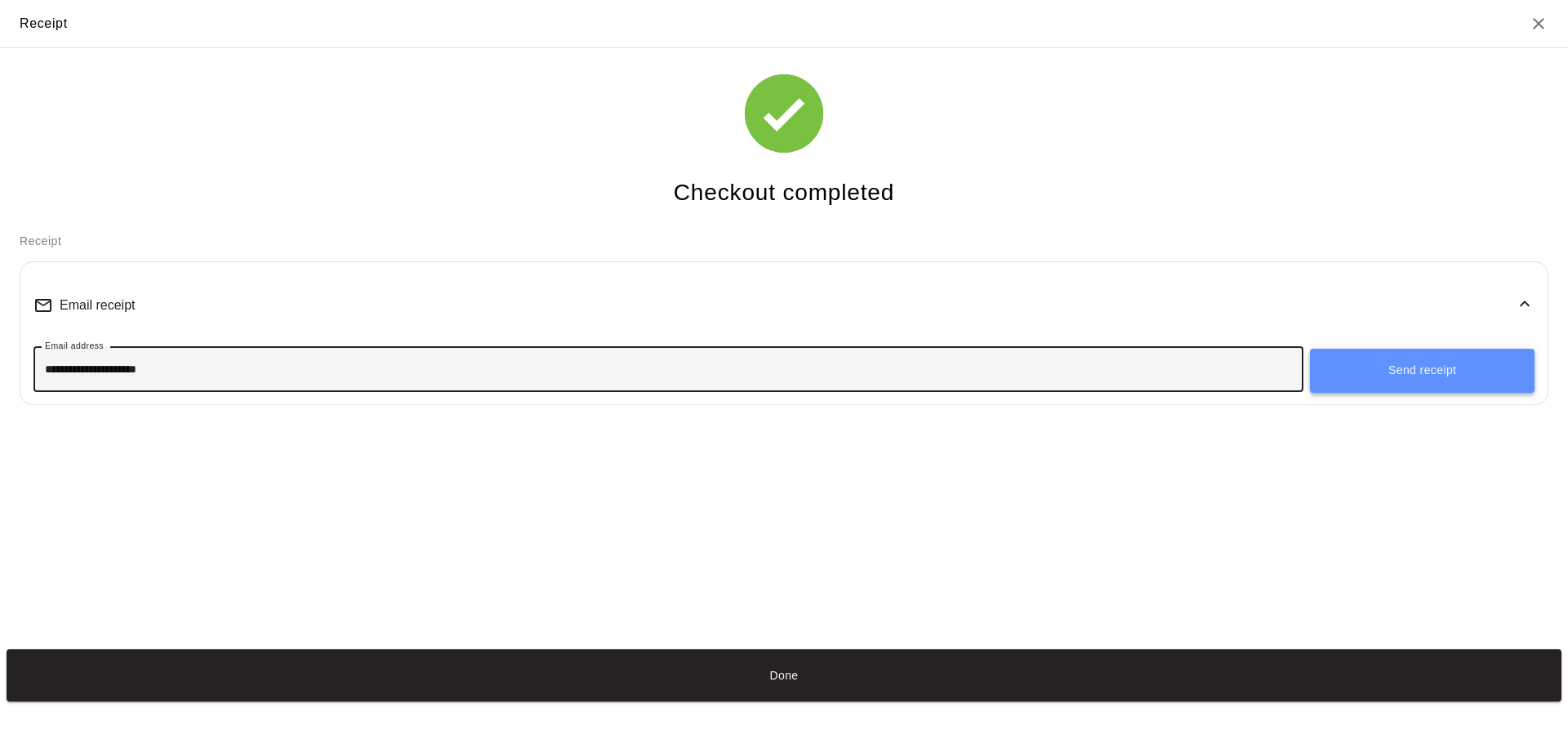
type input "**********"
click at [1427, 360] on button "Send receipt" at bounding box center [1422, 371] width 225 height 44
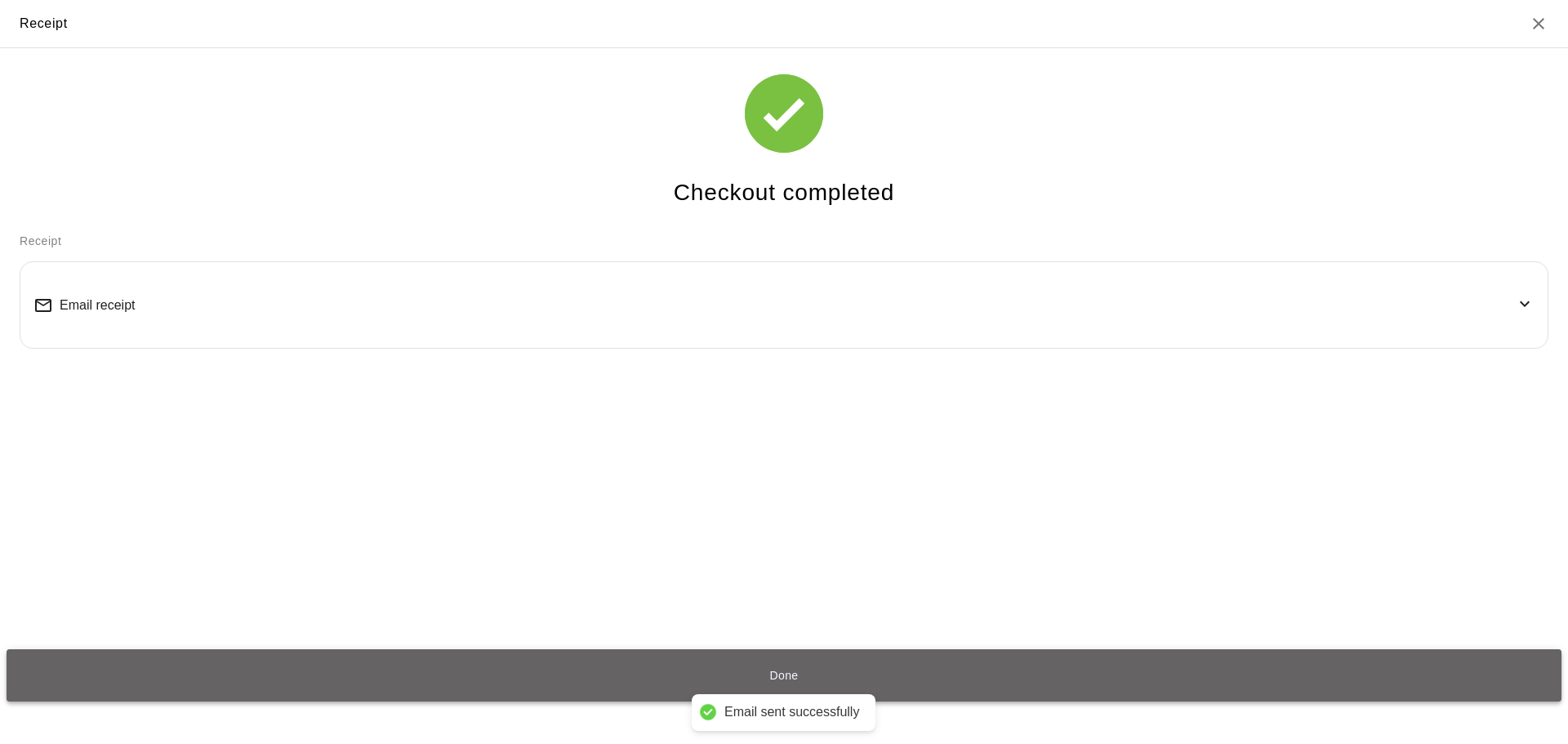
click at [1026, 683] on button "Done" at bounding box center [784, 675] width 1554 height 52
